Goal: Communication & Community: Answer question/provide support

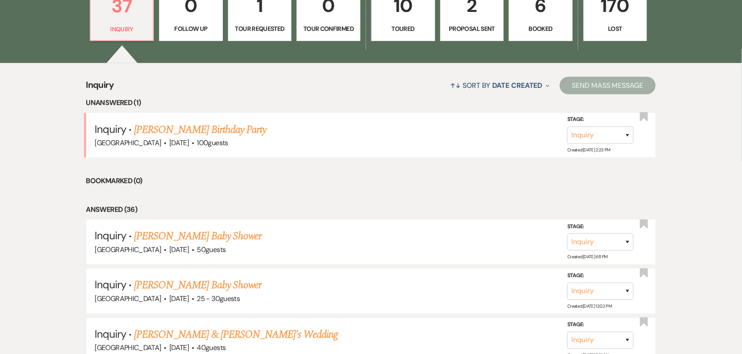
scroll to position [276, 0]
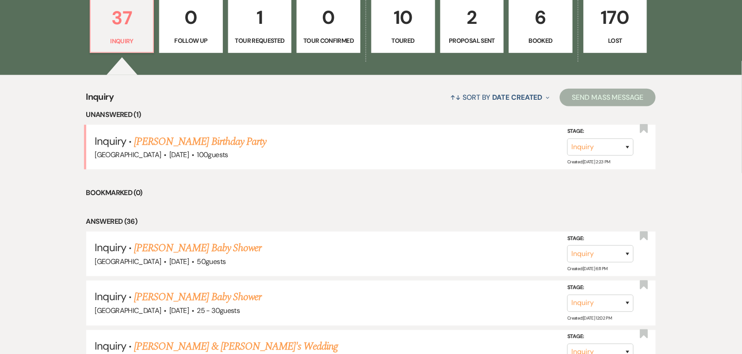
click at [225, 137] on link "[PERSON_NAME] Birthday Party" at bounding box center [200, 142] width 132 height 16
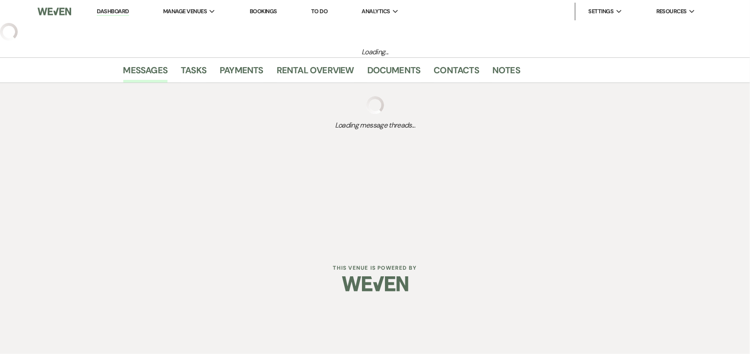
select select "5"
select select "4"
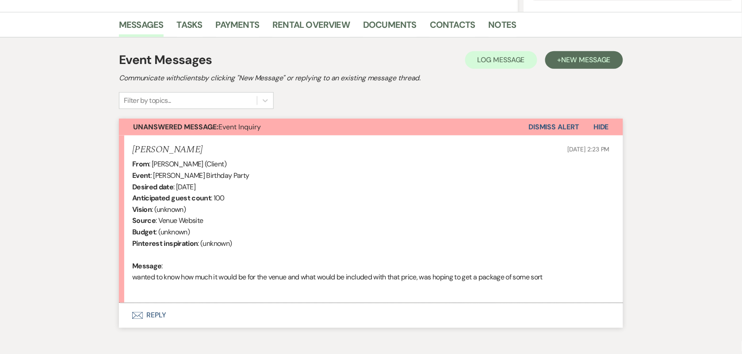
scroll to position [254, 0]
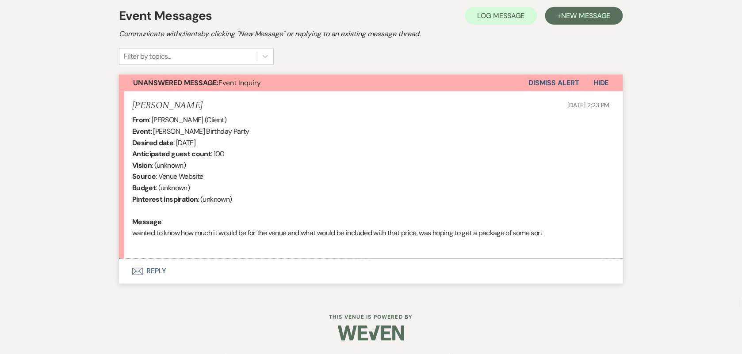
click at [145, 267] on button "Envelope Reply" at bounding box center [371, 271] width 504 height 25
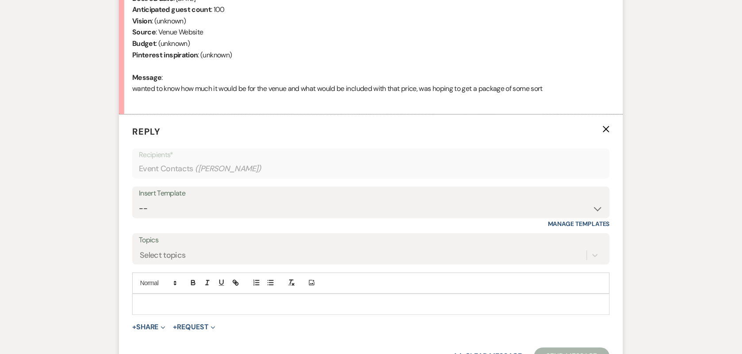
scroll to position [423, 0]
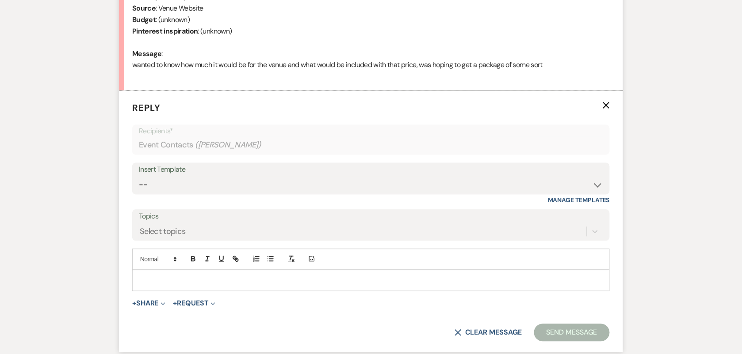
click at [236, 281] on p at bounding box center [370, 281] width 463 height 10
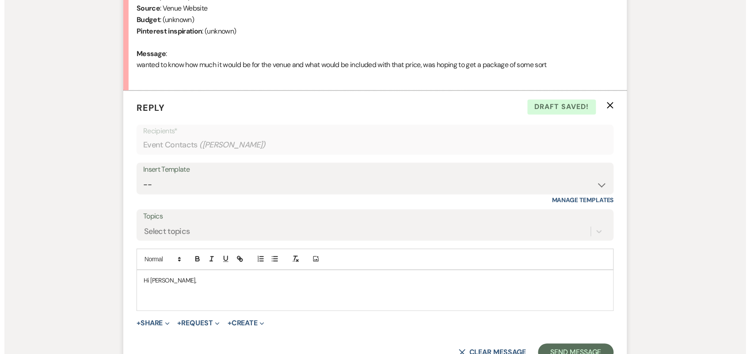
scroll to position [478, 0]
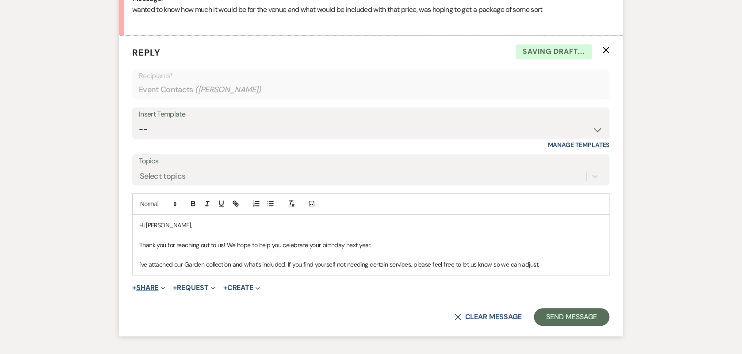
click at [149, 285] on button "+ Share Expand" at bounding box center [148, 288] width 33 height 7
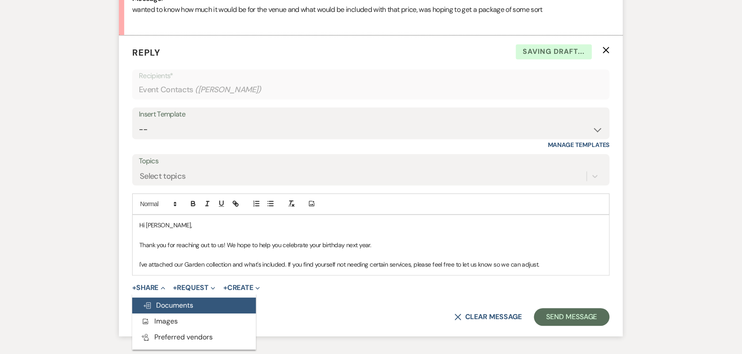
click at [183, 308] on span "Doc Upload Documents" at bounding box center [168, 305] width 50 height 9
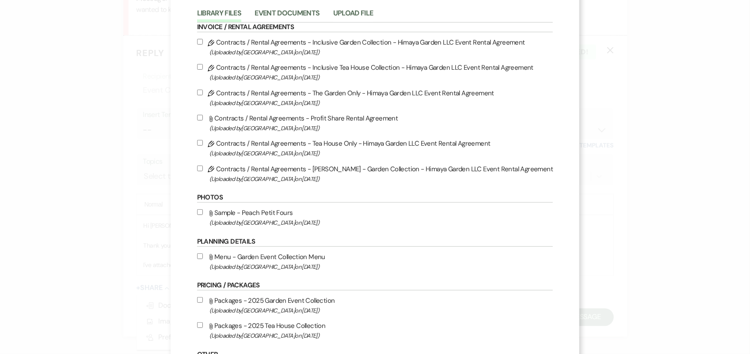
scroll to position [110, 0]
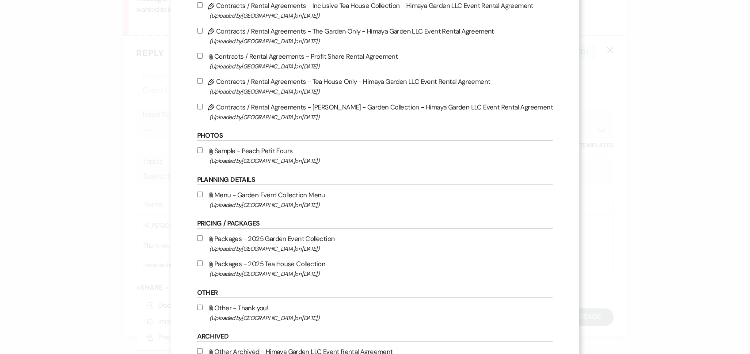
click at [203, 236] on input "Attach File Packages - 2025 Garden Event Collection (Uploaded by Himaya Garden …" at bounding box center [200, 239] width 6 height 6
checkbox input "true"
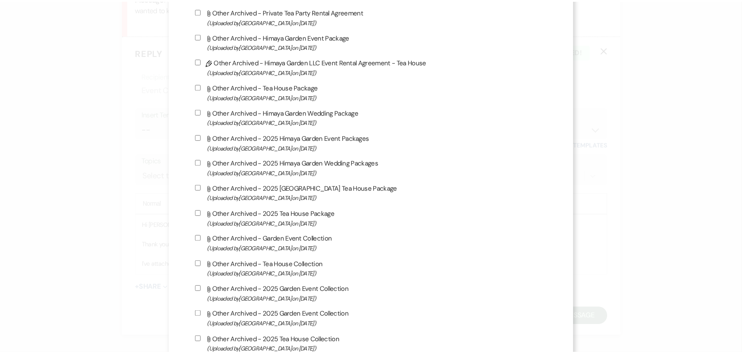
scroll to position [677, 0]
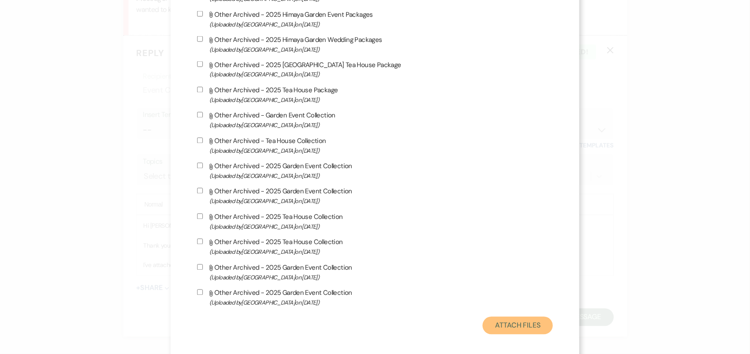
click at [494, 317] on button "Attach Files" at bounding box center [518, 326] width 70 height 18
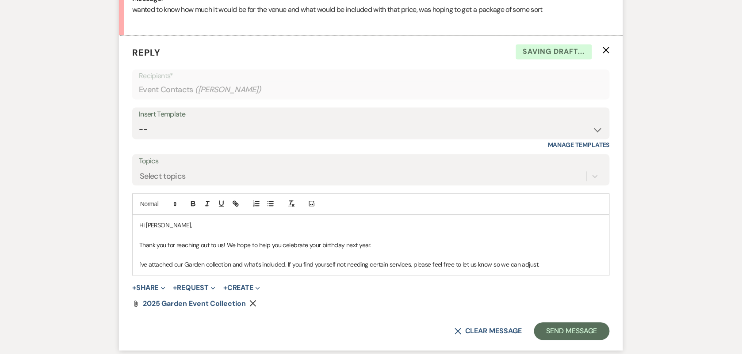
click at [566, 267] on p "I've attached our Garden collection and what's included. If you find yourself n…" at bounding box center [370, 265] width 463 height 10
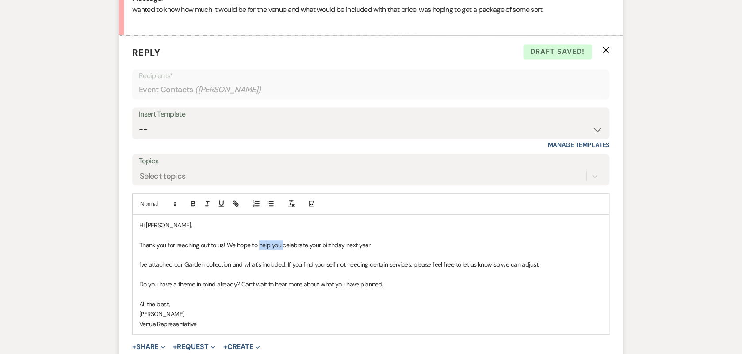
drag, startPoint x: 259, startPoint y: 244, endPoint x: 282, endPoint y: 244, distance: 22.5
click at [282, 244] on p "Thank you for reaching out to us! We hope to help you celebrate your birthday n…" at bounding box center [370, 246] width 463 height 10
click at [283, 245] on p "Thank you for reaching out to us! We hope to celebrate your birthday next year." at bounding box center [370, 246] width 463 height 10
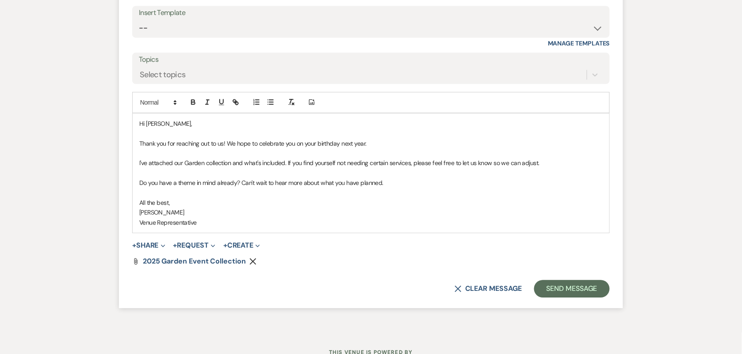
scroll to position [588, 0]
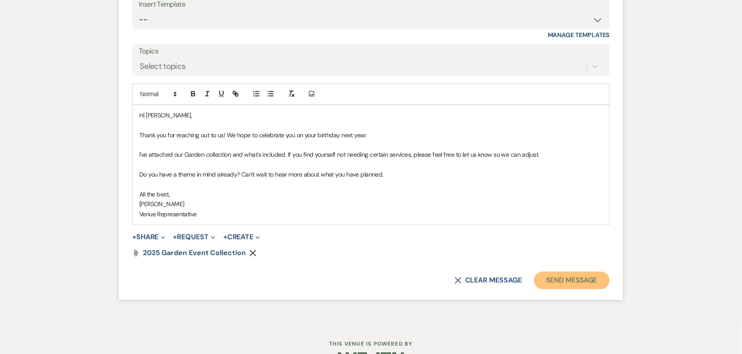
click at [595, 279] on button "Send Message" at bounding box center [572, 281] width 76 height 18
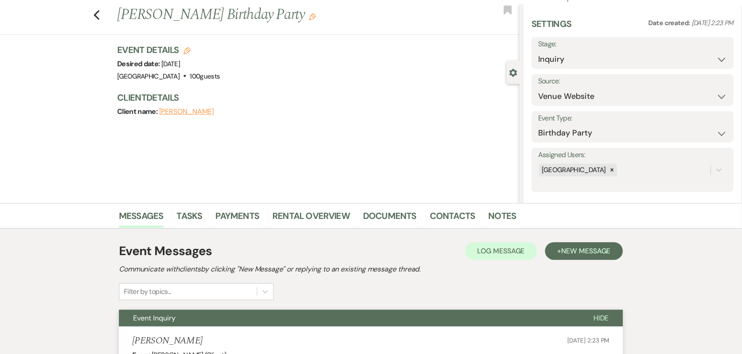
scroll to position [0, 0]
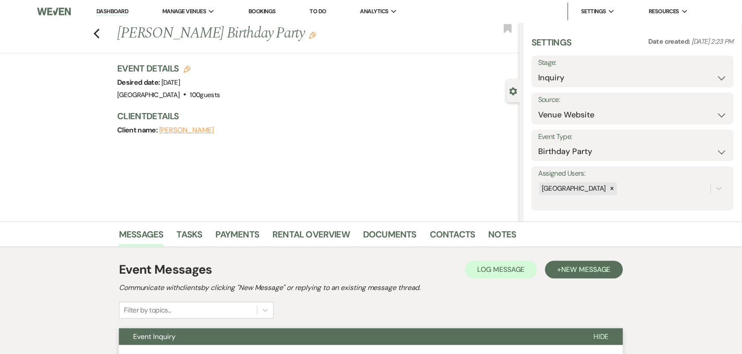
click at [116, 9] on link "Dashboard" at bounding box center [112, 12] width 32 height 8
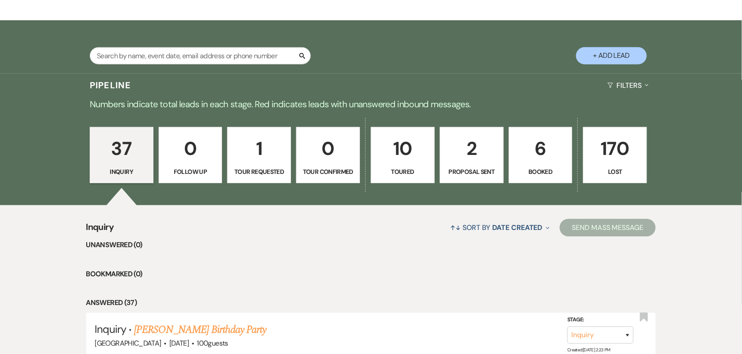
scroll to position [166, 0]
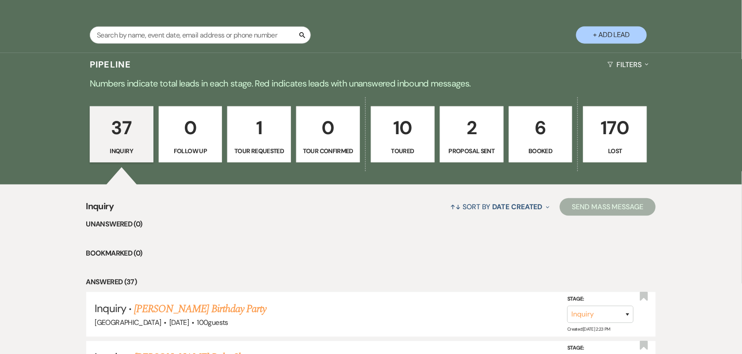
click at [469, 131] on p "2" at bounding box center [471, 128] width 52 height 30
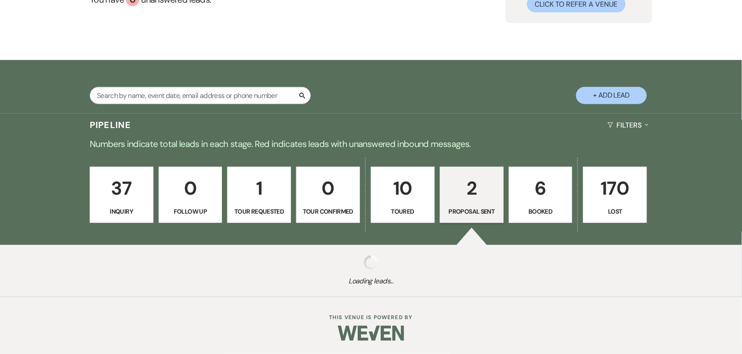
select select "6"
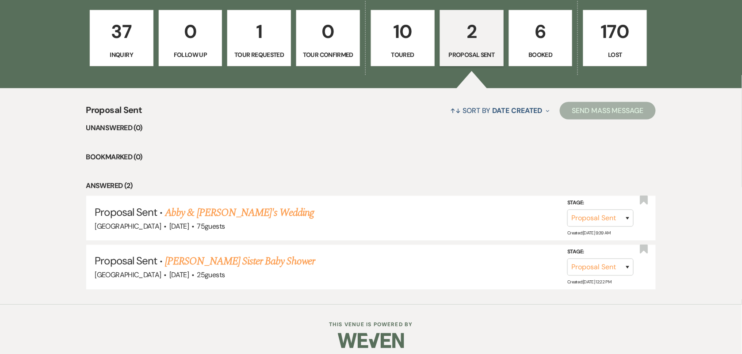
scroll to position [269, 0]
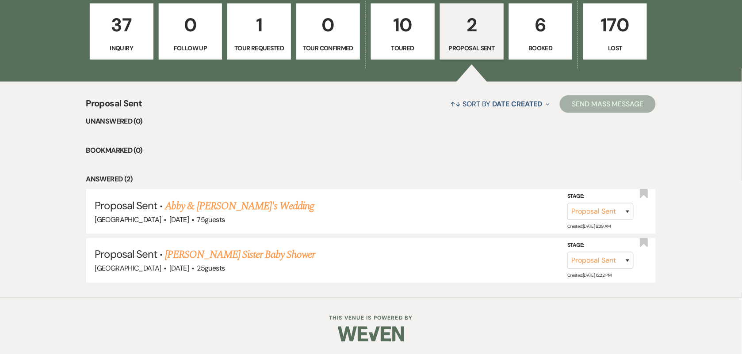
click at [135, 25] on p "37" at bounding box center [121, 25] width 52 height 30
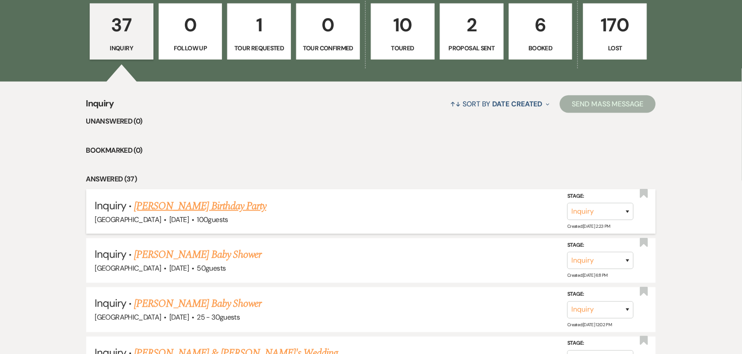
click at [232, 208] on link "[PERSON_NAME] Birthday Party" at bounding box center [200, 206] width 132 height 16
select select "5"
select select "4"
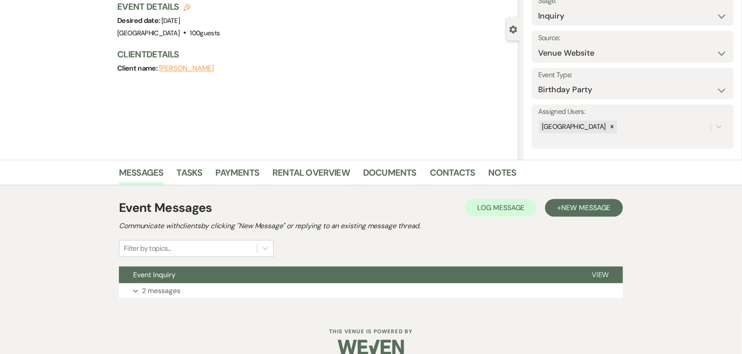
scroll to position [76, 0]
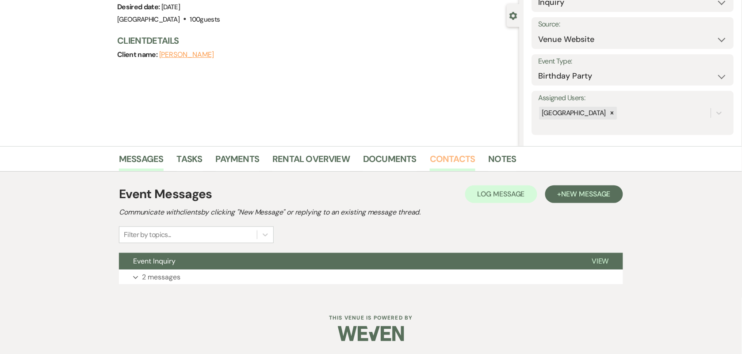
click at [438, 160] on link "Contacts" at bounding box center [453, 161] width 46 height 19
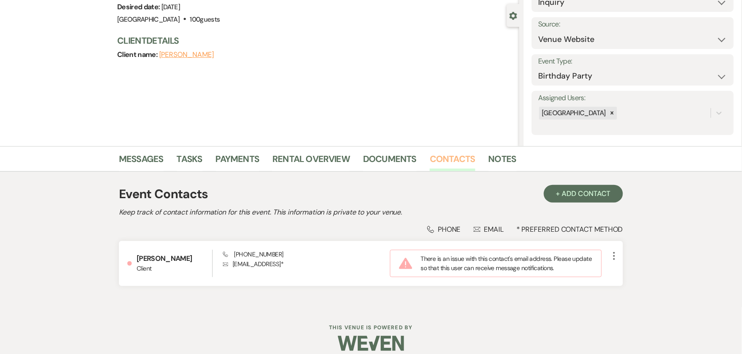
scroll to position [85, 0]
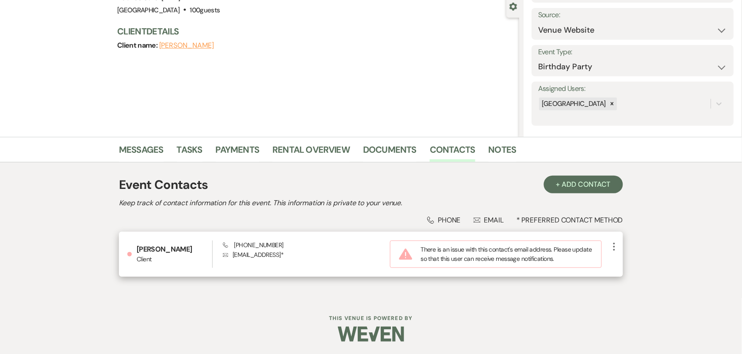
click at [615, 246] on icon "More" at bounding box center [614, 247] width 11 height 11
click at [625, 259] on button "Pencil Edit" at bounding box center [635, 264] width 53 height 15
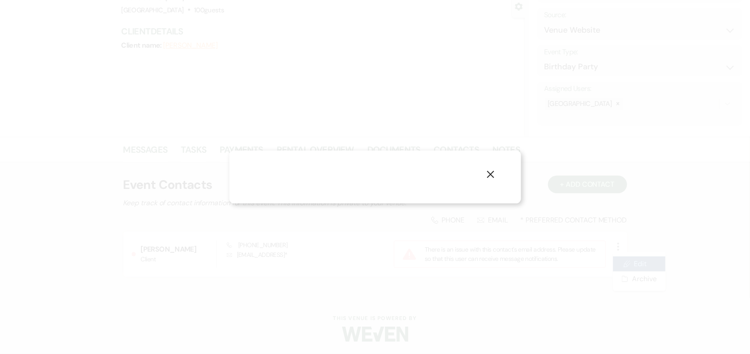
select select "email"
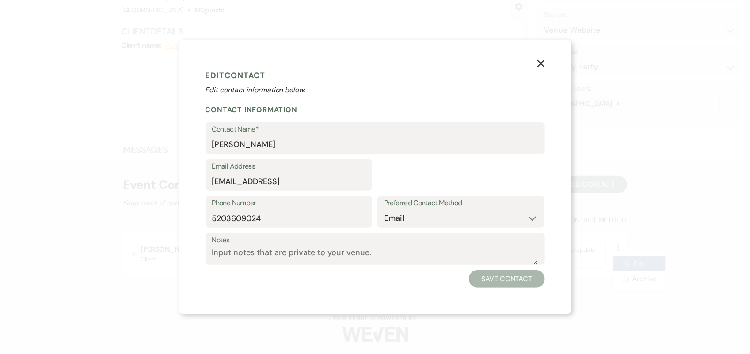
select select "1"
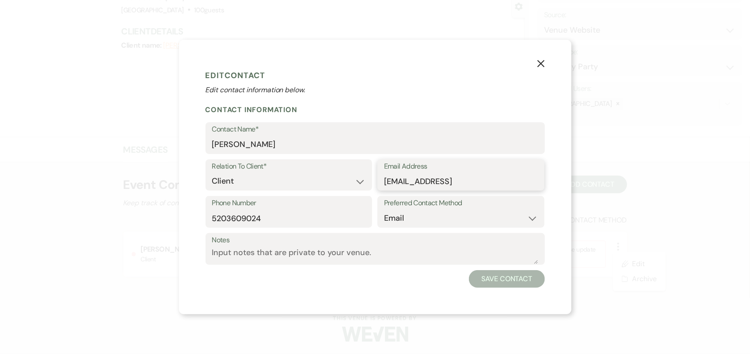
click at [478, 184] on input "x05robles@gmail.con" at bounding box center [461, 181] width 154 height 17
type input "[EMAIL_ADDRESS][DOMAIN_NAME]"
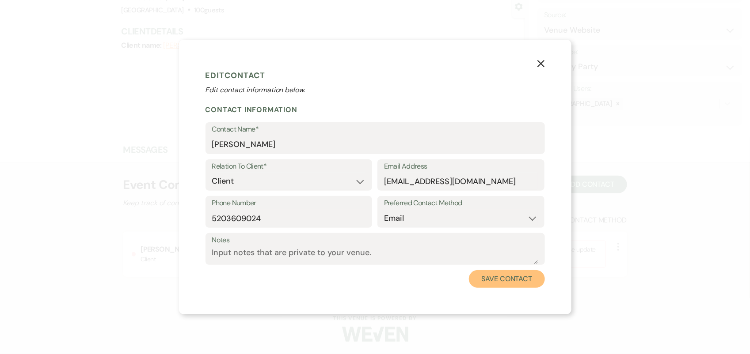
click at [516, 280] on button "Save Contact" at bounding box center [507, 279] width 76 height 18
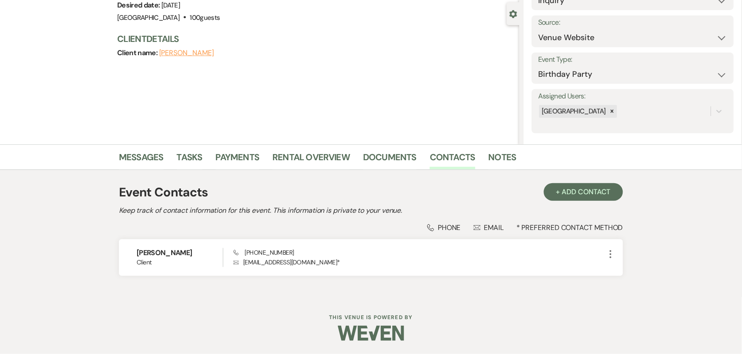
scroll to position [76, 0]
click at [147, 161] on link "Messages" at bounding box center [141, 160] width 45 height 19
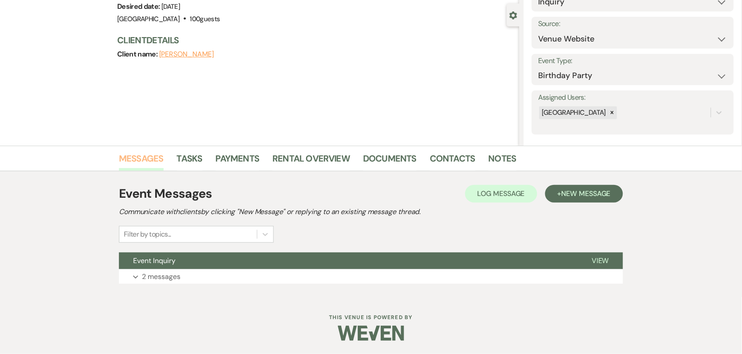
scroll to position [76, 0]
click at [235, 273] on button "Expand 2 messages" at bounding box center [371, 277] width 504 height 15
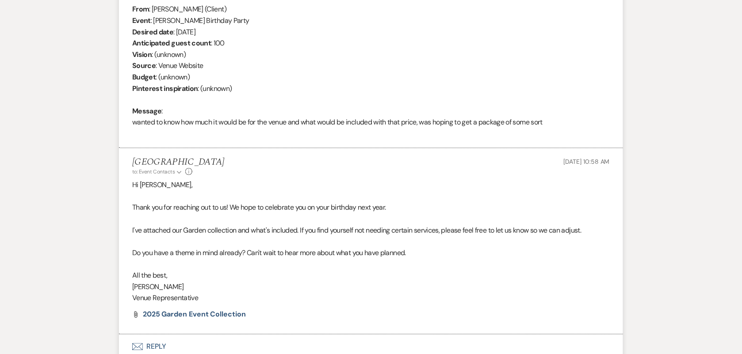
scroll to position [440, 0]
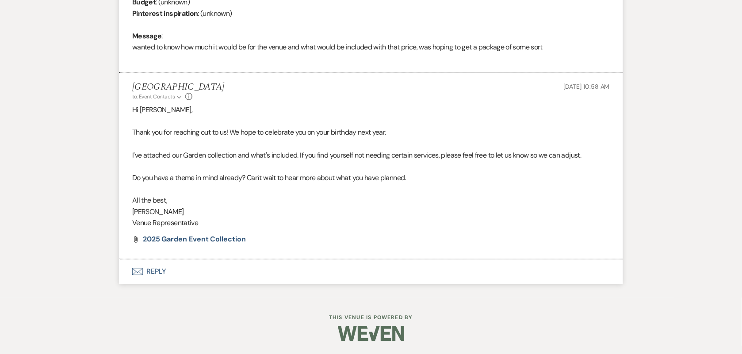
click at [188, 97] on icon "Info" at bounding box center [188, 96] width 7 height 7
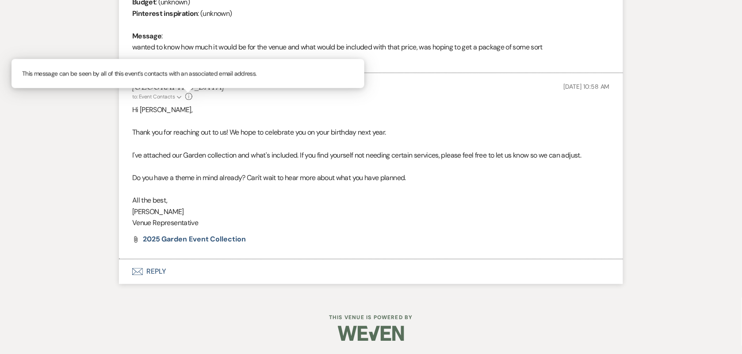
click at [218, 112] on p "Hi [PERSON_NAME]," at bounding box center [370, 110] width 477 height 11
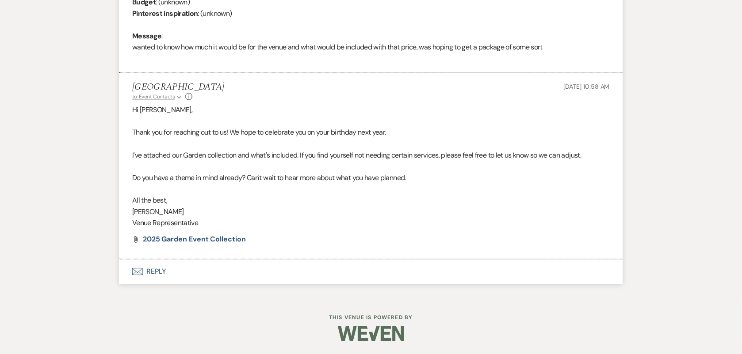
click at [174, 99] on button "to: Event Contacts Expand" at bounding box center [157, 97] width 51 height 8
click at [253, 103] on li "Himaya Garden to: Event Contacts Collapse Espy Robles • Couple Info Sep 18, 202…" at bounding box center [371, 166] width 504 height 186
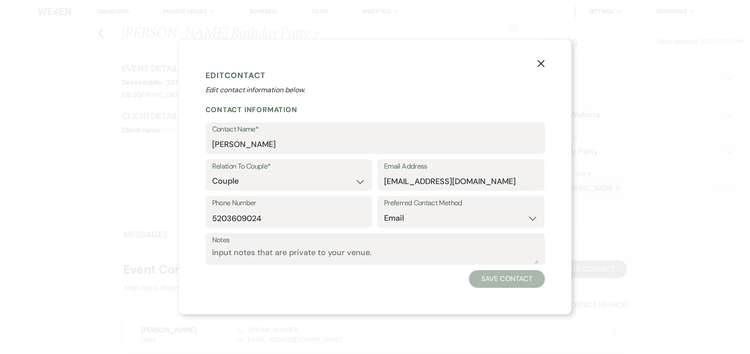
select select "1"
select select "email"
click at [541, 65] on icon "X" at bounding box center [541, 64] width 8 height 8
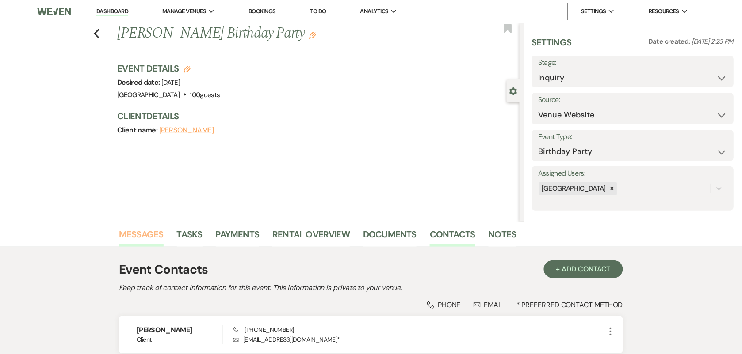
click at [138, 232] on link "Messages" at bounding box center [141, 237] width 45 height 19
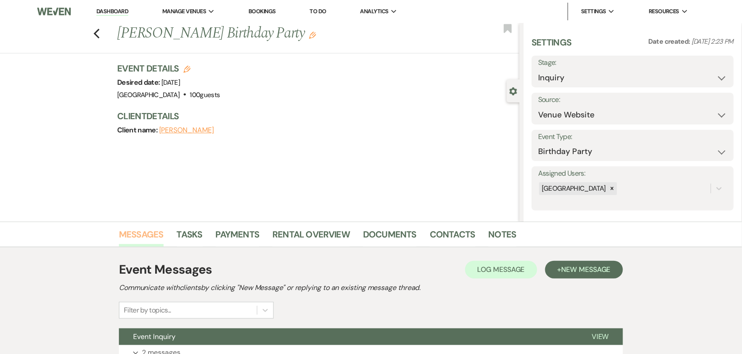
scroll to position [76, 0]
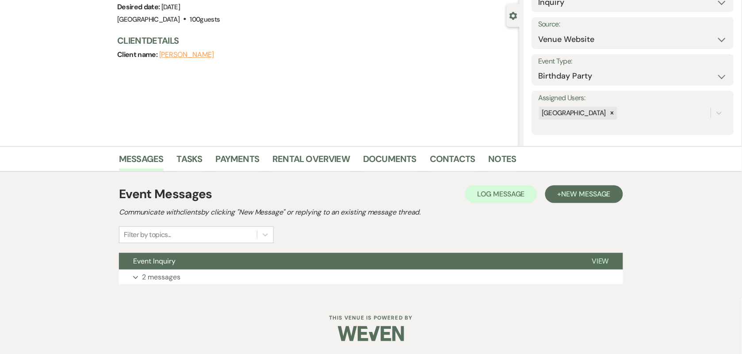
click at [436, 286] on div "Event Messages Log Log Message + New Message Communicate with clients by clicki…" at bounding box center [371, 235] width 504 height 108
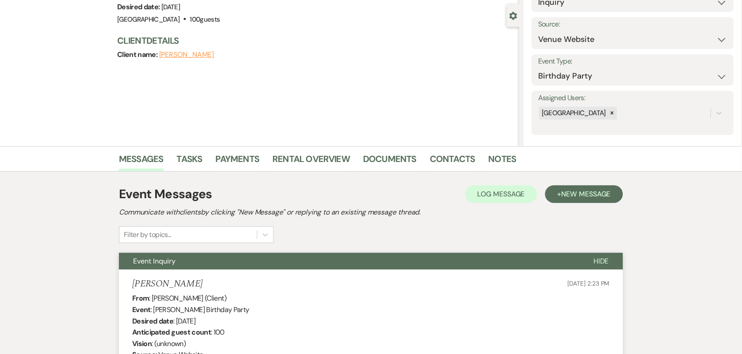
click at [445, 275] on li "[PERSON_NAME] [DATE] 2:23 PM From : [PERSON_NAME] (Client) Event : [PERSON_NAME…" at bounding box center [371, 354] width 504 height 168
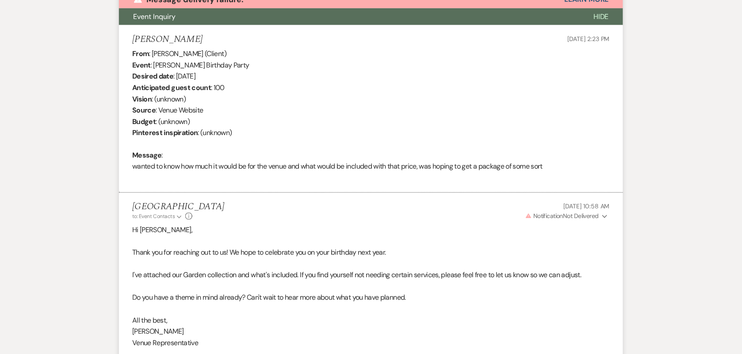
scroll to position [484, 0]
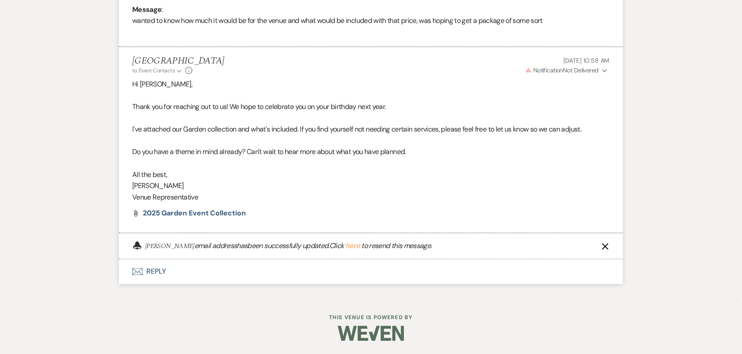
click at [345, 244] on button "here" at bounding box center [352, 246] width 15 height 7
click at [345, 246] on button "here" at bounding box center [352, 246] width 15 height 7
click at [560, 69] on span "Notification" at bounding box center [548, 71] width 30 height 8
click at [594, 88] on button "Resend" at bounding box center [593, 88] width 17 height 6
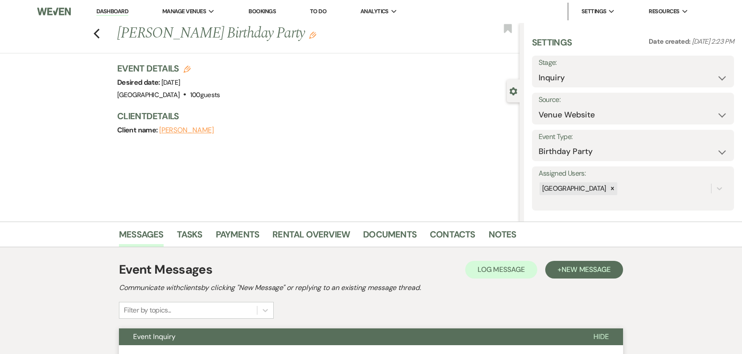
scroll to position [76, 0]
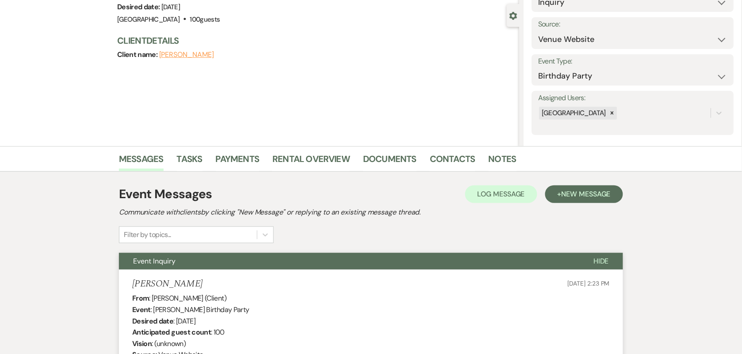
drag, startPoint x: 0, startPoint y: 0, endPoint x: 320, endPoint y: 275, distance: 422.2
click at [320, 275] on li "[PERSON_NAME] [DATE] 2:23 PM From : [PERSON_NAME] (Client) Event : [PERSON_NAME…" at bounding box center [371, 354] width 504 height 168
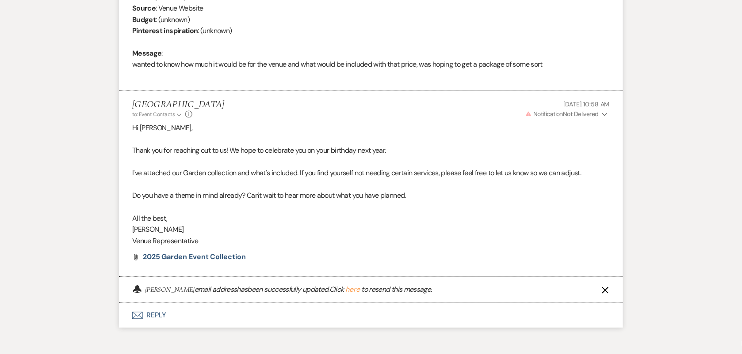
scroll to position [447, 0]
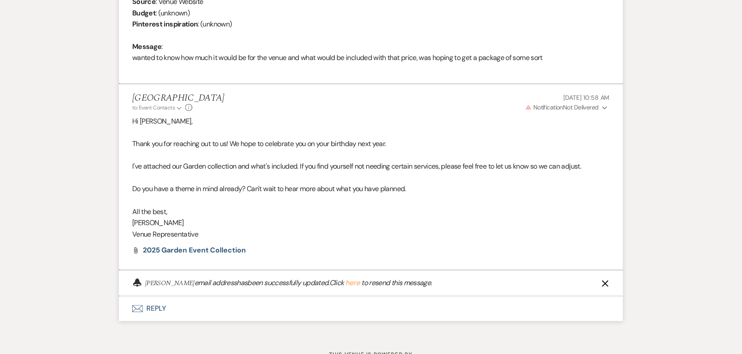
click at [345, 286] on button "here" at bounding box center [352, 283] width 15 height 7
click at [345, 285] on button "here" at bounding box center [352, 283] width 15 height 7
click at [345, 284] on button "here" at bounding box center [352, 283] width 15 height 7
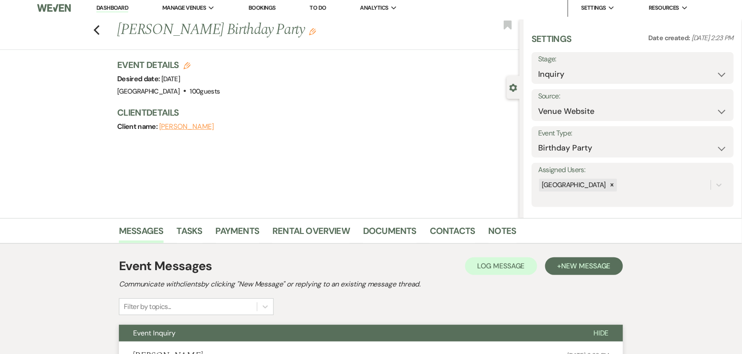
scroll to position [0, 0]
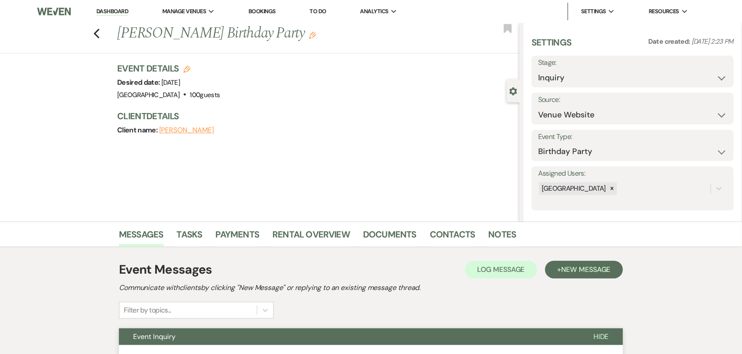
click at [113, 13] on link "Dashboard" at bounding box center [112, 12] width 32 height 8
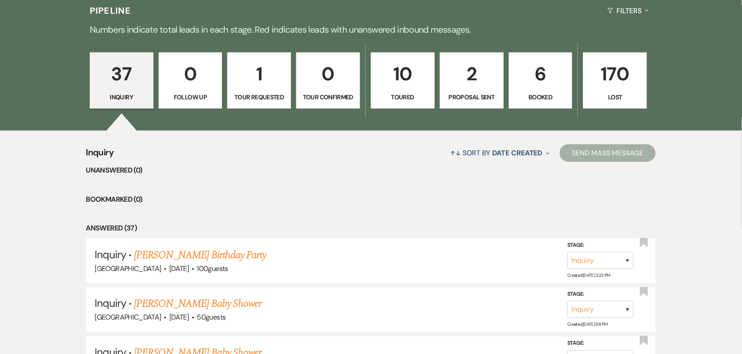
scroll to position [221, 0]
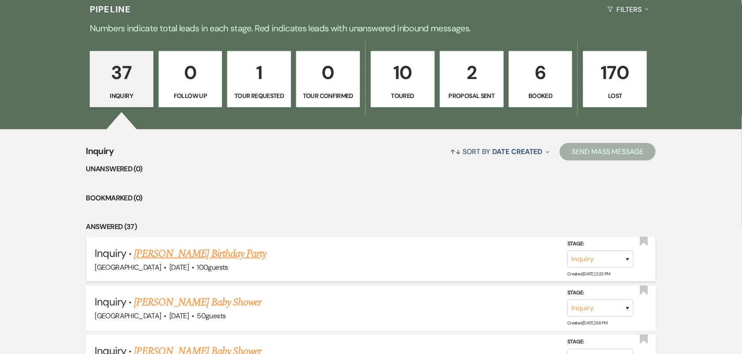
click at [208, 255] on link "[PERSON_NAME] Birthday Party" at bounding box center [200, 254] width 132 height 16
select select "5"
select select "4"
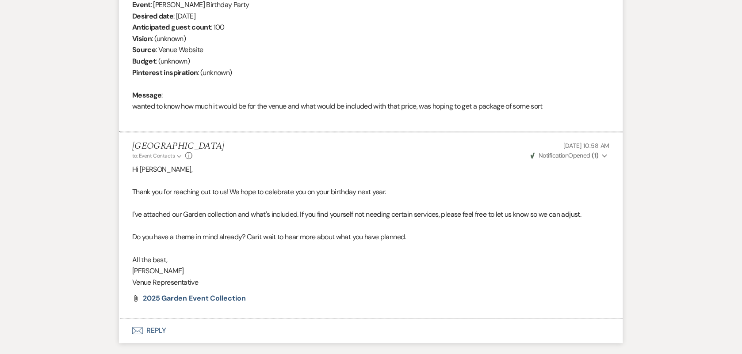
scroll to position [109, 0]
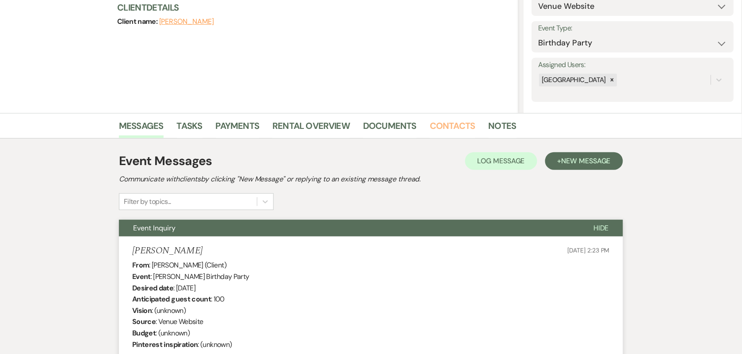
click at [455, 129] on link "Contacts" at bounding box center [453, 128] width 46 height 19
